Goal: Navigation & Orientation: Find specific page/section

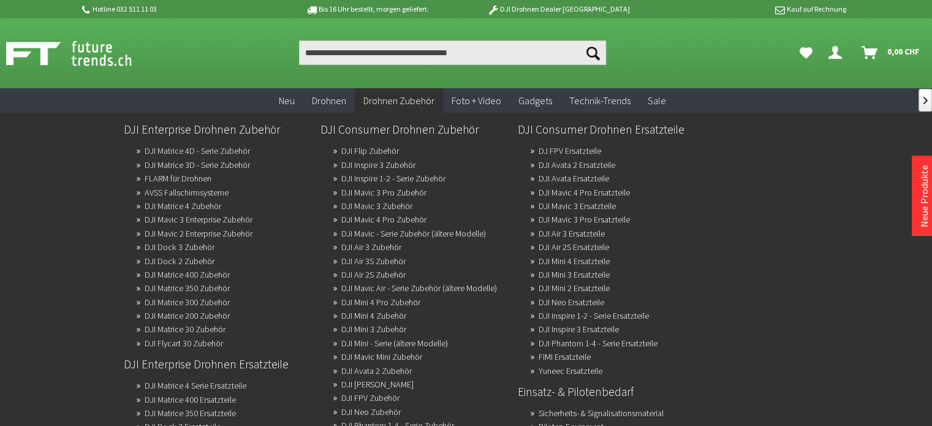
click at [395, 96] on span "Drohnen Zubehör" at bounding box center [398, 100] width 71 height 12
click at [376, 216] on link "DJI Mavic 4 Pro Zubehör" at bounding box center [383, 219] width 85 height 17
